Goal: Information Seeking & Learning: Learn about a topic

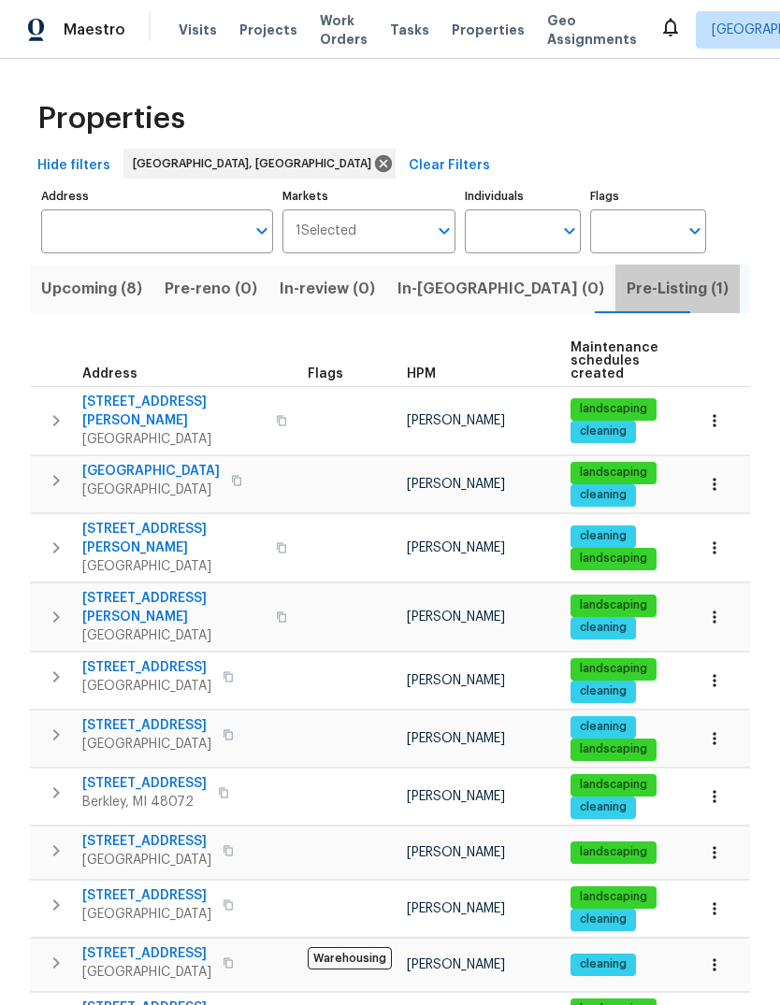
click at [626, 295] on span "Pre-Listing (1)" at bounding box center [677, 289] width 102 height 26
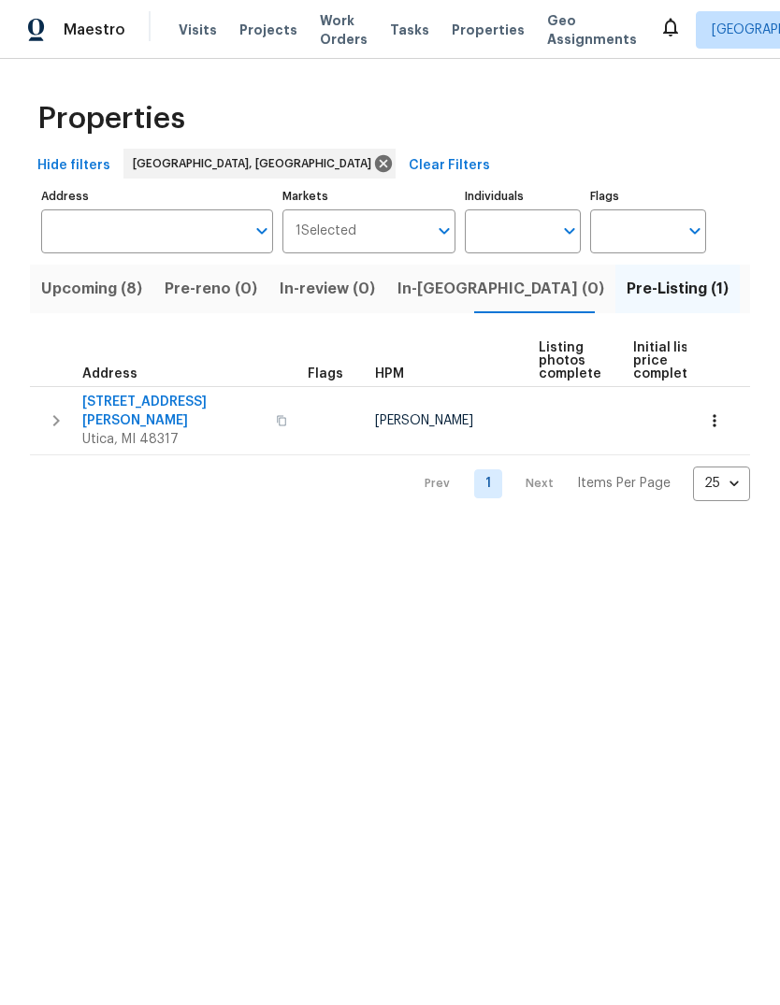
click at [163, 399] on span "11040 Messmore Rd" at bounding box center [173, 411] width 182 height 37
click at [751, 289] on span "Listed (18)" at bounding box center [790, 289] width 78 height 26
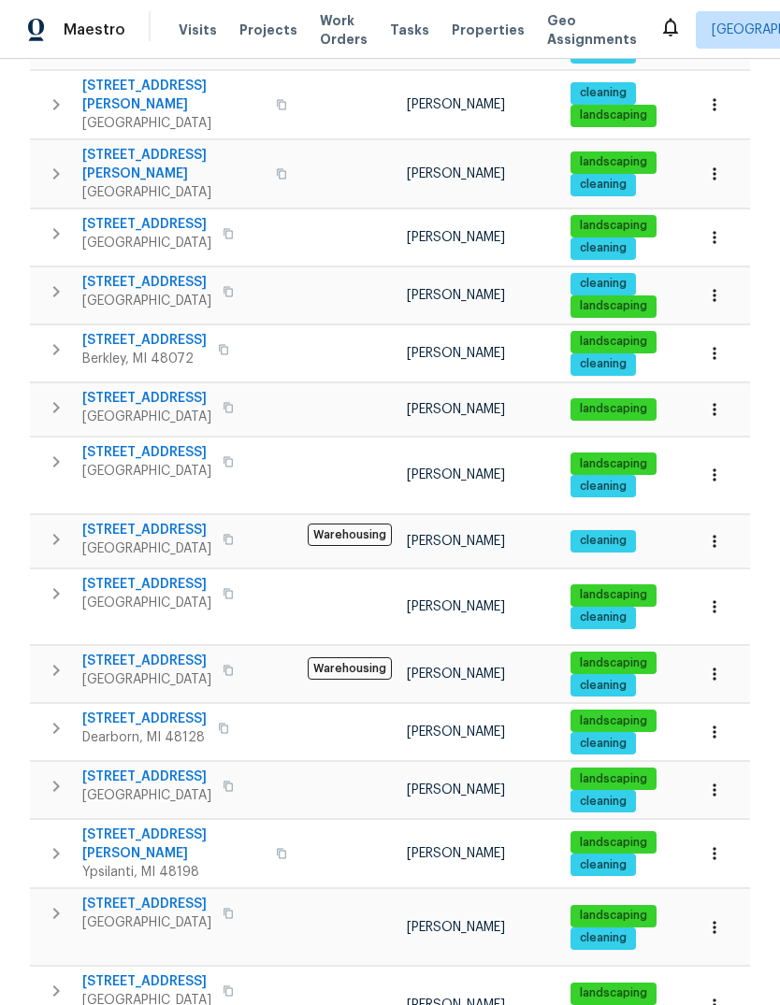
scroll to position [442, 0]
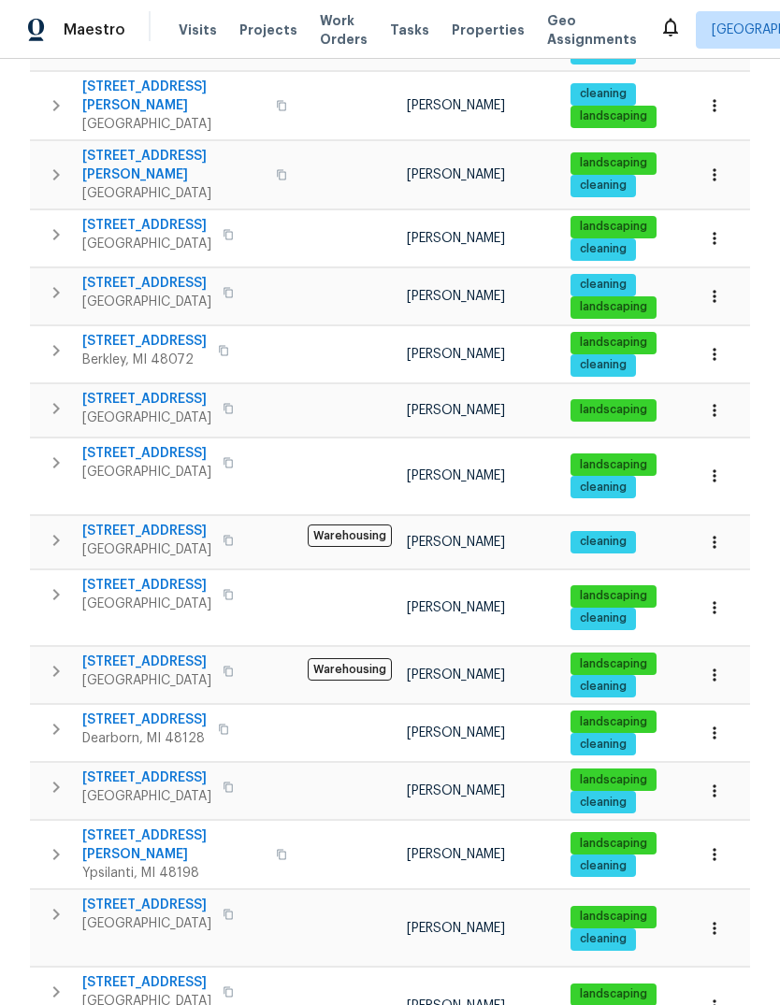
click at [148, 896] on span "830 Dartmouth Dr" at bounding box center [146, 905] width 129 height 19
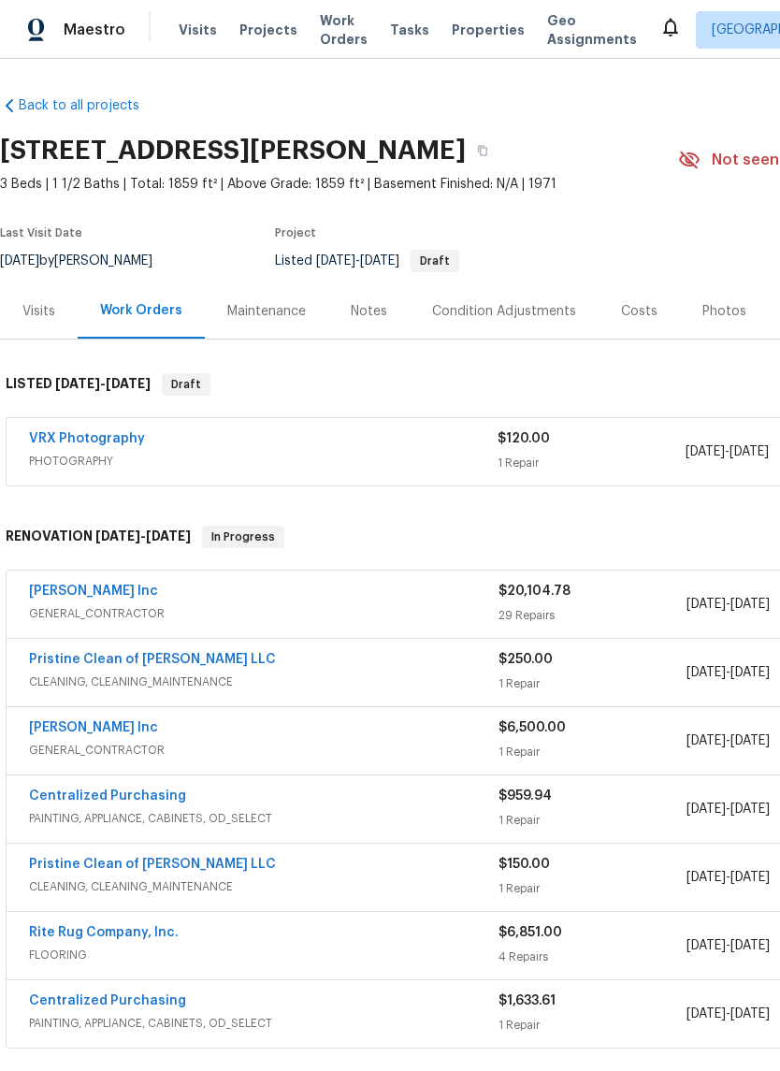
click at [702, 310] on div "Photos" at bounding box center [724, 311] width 44 height 19
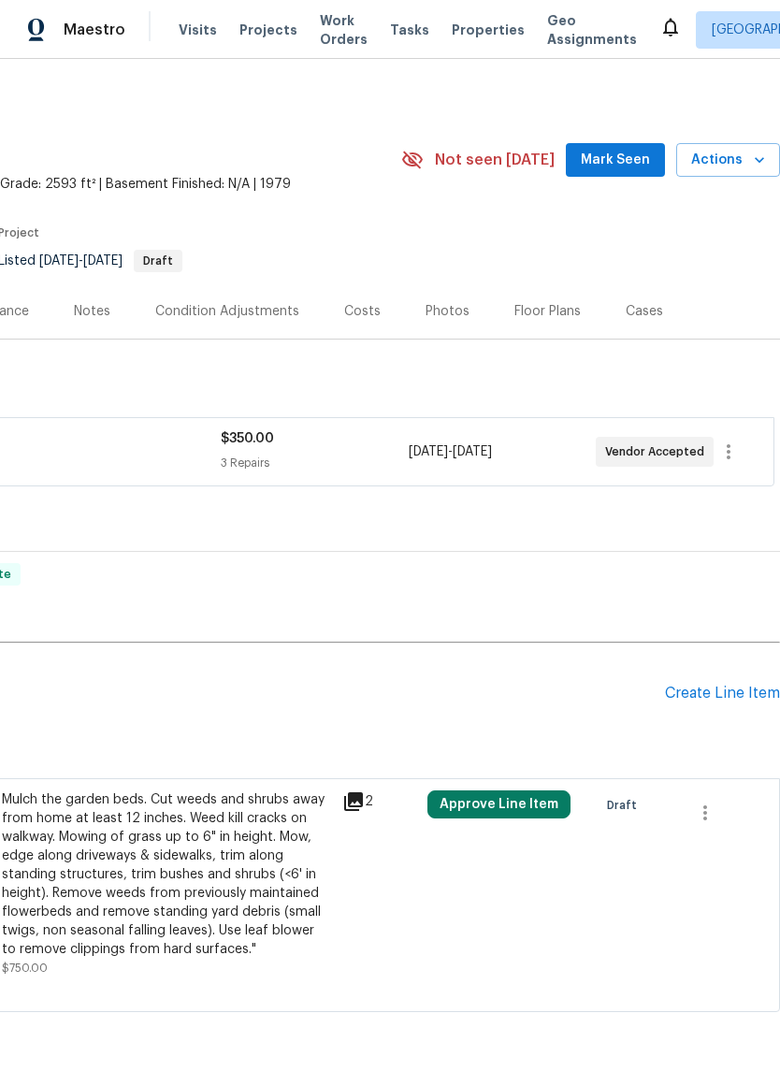
scroll to position [0, 277]
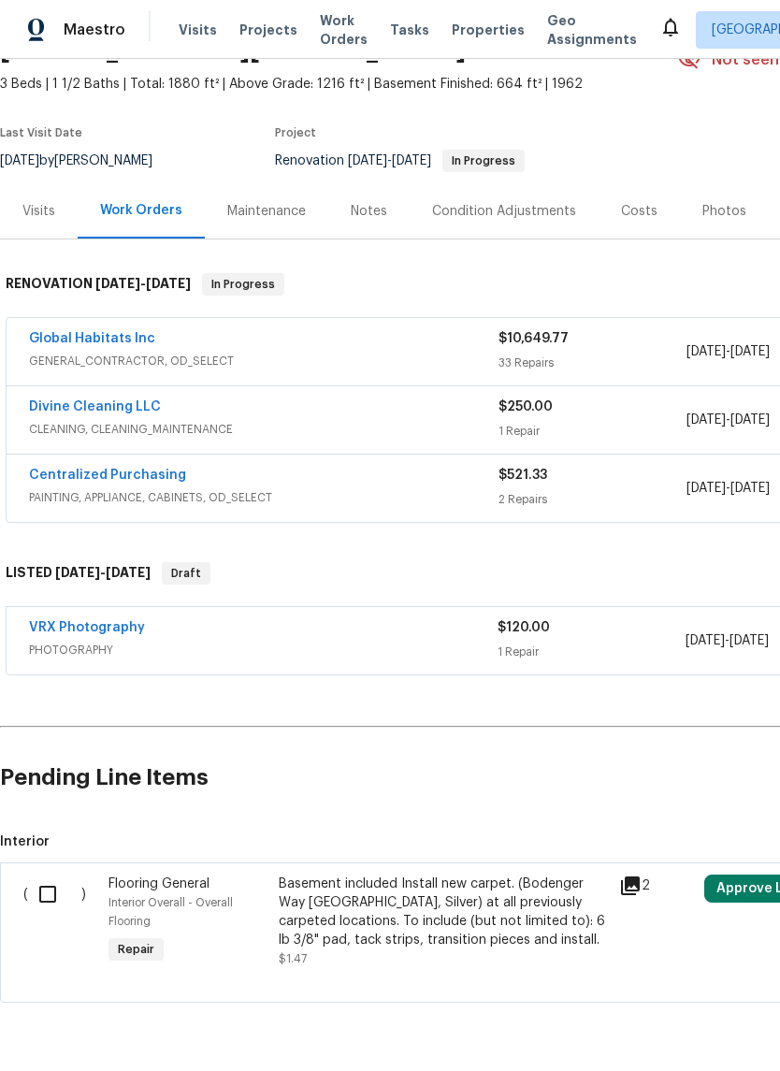
scroll to position [101, 0]
click at [123, 331] on link "Global Habitats Inc" at bounding box center [92, 337] width 126 height 13
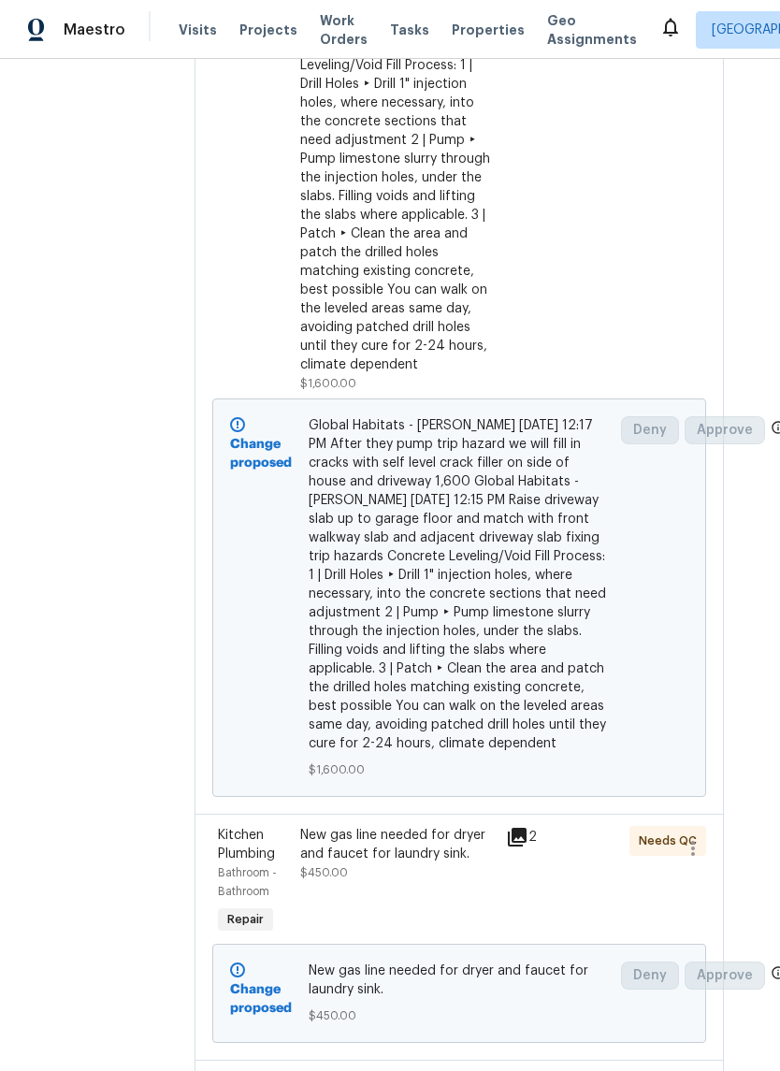
scroll to position [571, 25]
click at [439, 281] on div "Global Habitats - John Baraiac 08/18/2025 12:17 PM After they pump trip hazard …" at bounding box center [398, 93] width 194 height 561
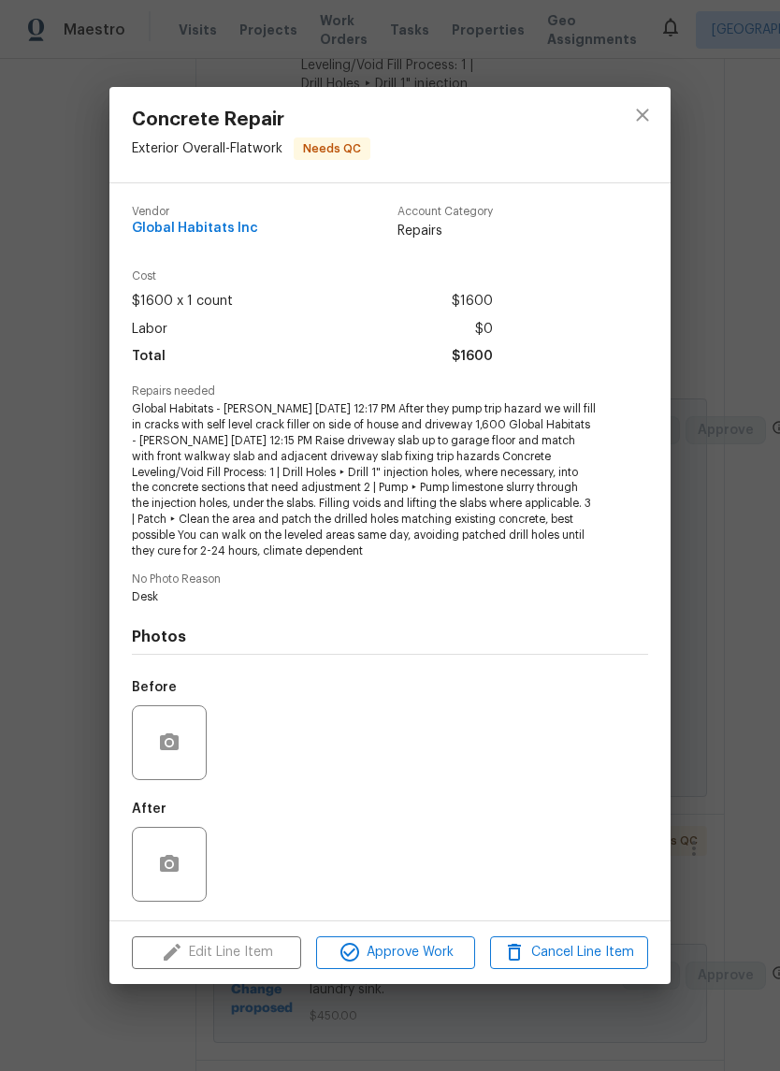
click at [288, 854] on div "After" at bounding box center [390, 852] width 516 height 122
click at [650, 130] on button "close" at bounding box center [642, 115] width 45 height 45
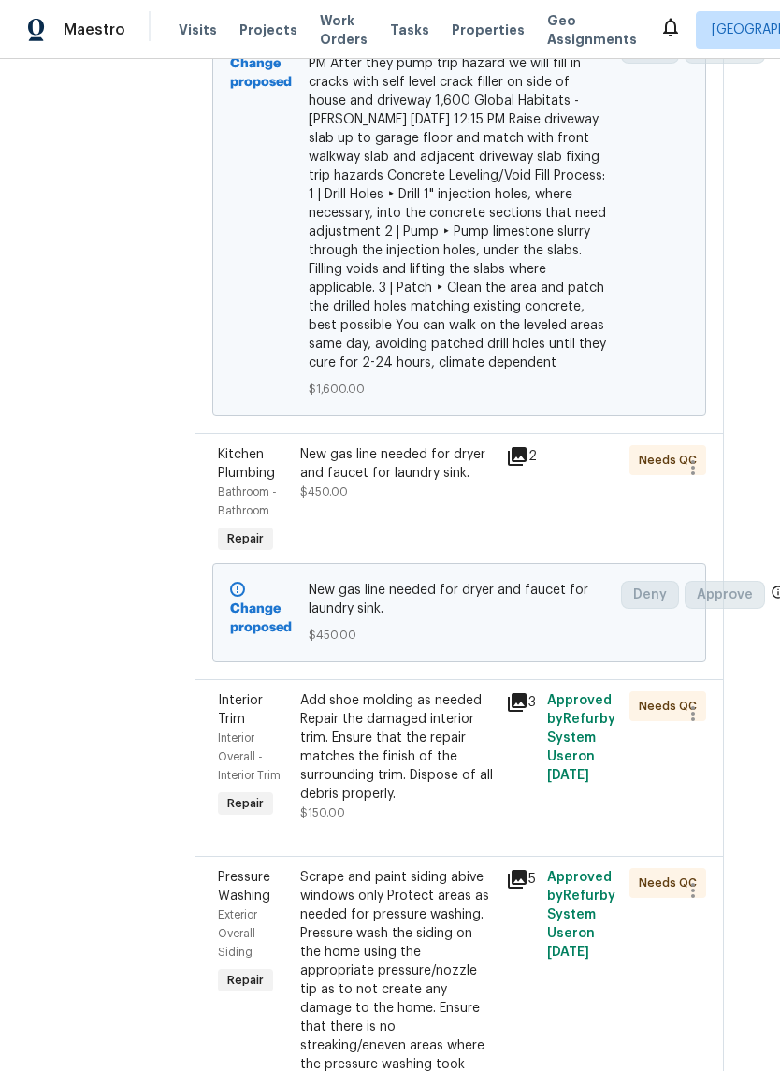
scroll to position [952, 25]
